Goal: Connect with others: Connect with others

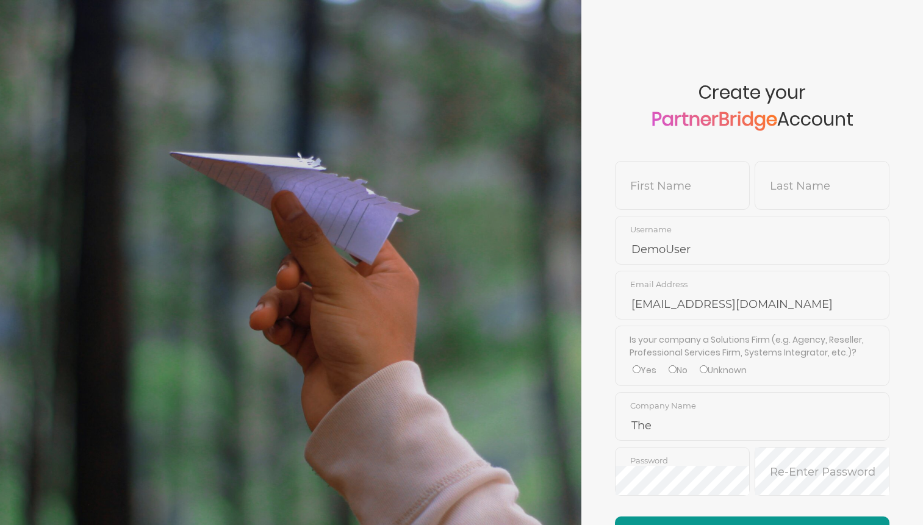
scroll to position [111, 0]
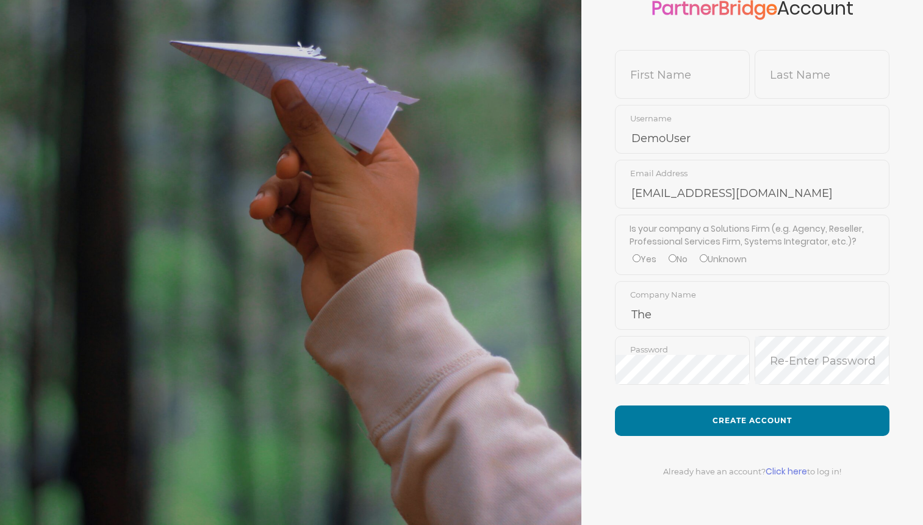
click at [797, 471] on link "Click here" at bounding box center [785, 471] width 41 height 12
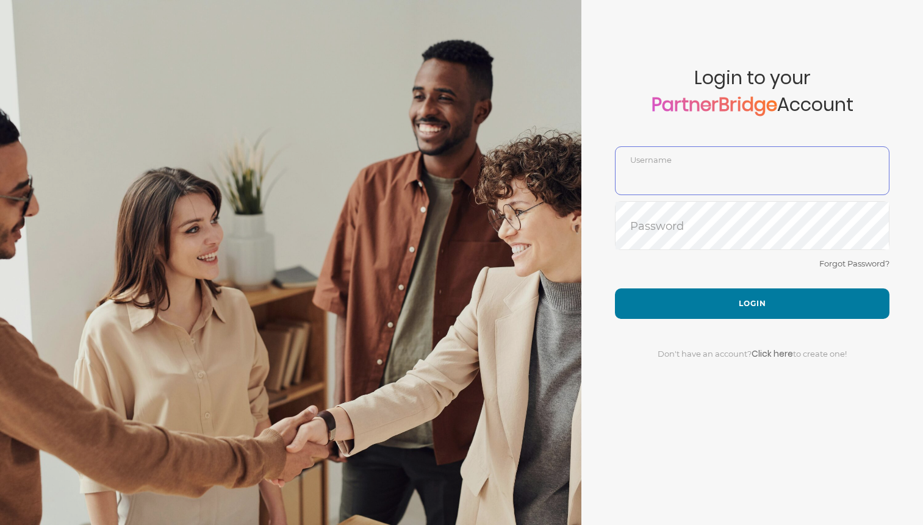
type input "DemoUser"
click at [618, 135] on span "Login to your PartnerBridge Account" at bounding box center [752, 106] width 274 height 79
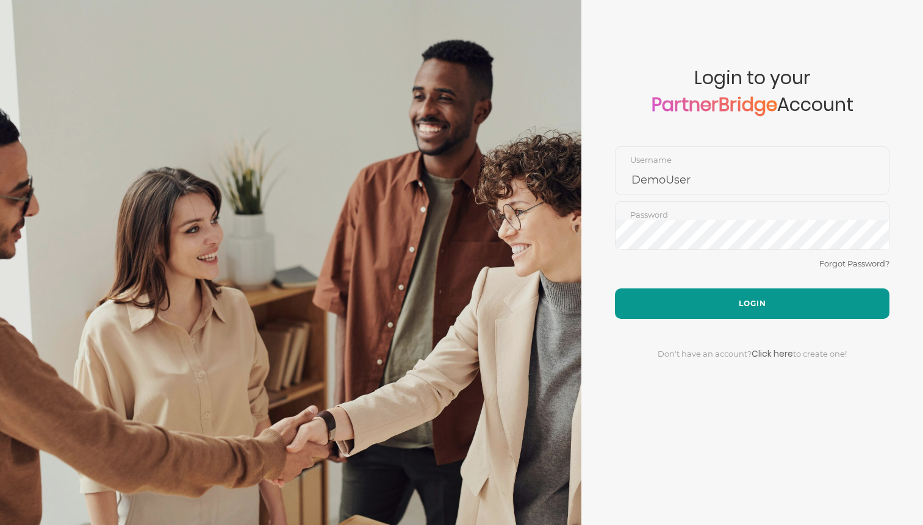
click at [705, 295] on button "Login" at bounding box center [752, 303] width 274 height 30
type input "DemoUser"
click at [682, 290] on button "Login" at bounding box center [752, 303] width 274 height 30
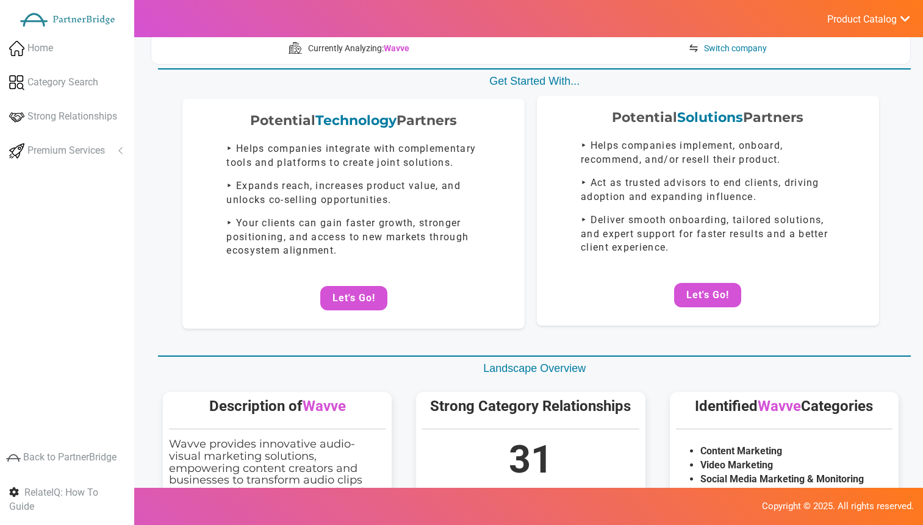
scroll to position [76, 0]
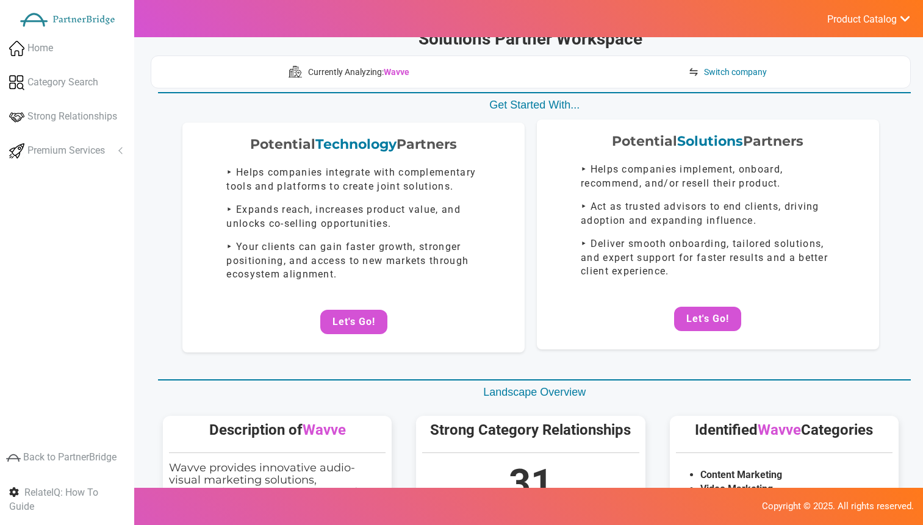
drag, startPoint x: 697, startPoint y: 301, endPoint x: 705, endPoint y: 305, distance: 9.3
click at [699, 301] on div "Potential Solutions Partners ‣ Helps companies implement, onboard, recommend, a…" at bounding box center [708, 235] width 342 height 230
click at [705, 307] on button "Let's Go!" at bounding box center [707, 319] width 67 height 24
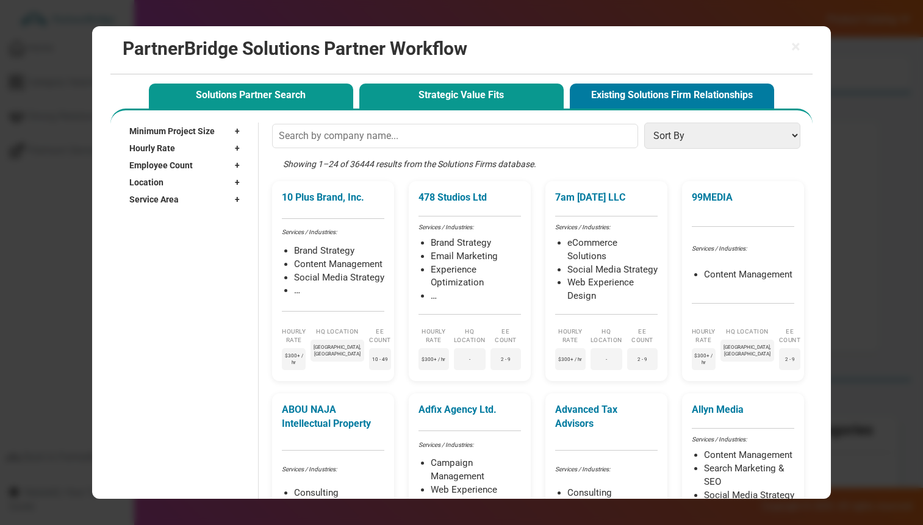
click at [449, 96] on button "Strategic Value Fits" at bounding box center [461, 96] width 204 height 25
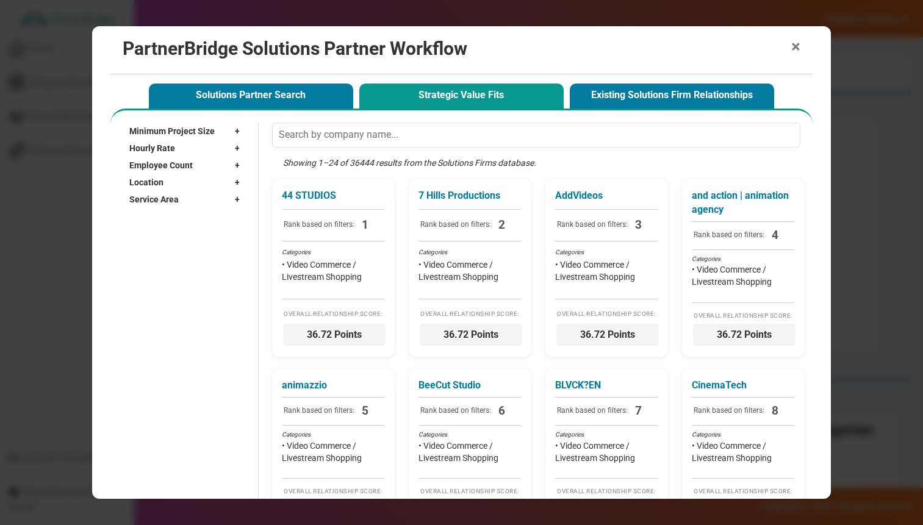
click at [793, 48] on span "×" at bounding box center [795, 46] width 9 height 17
